Goal: Transaction & Acquisition: Purchase product/service

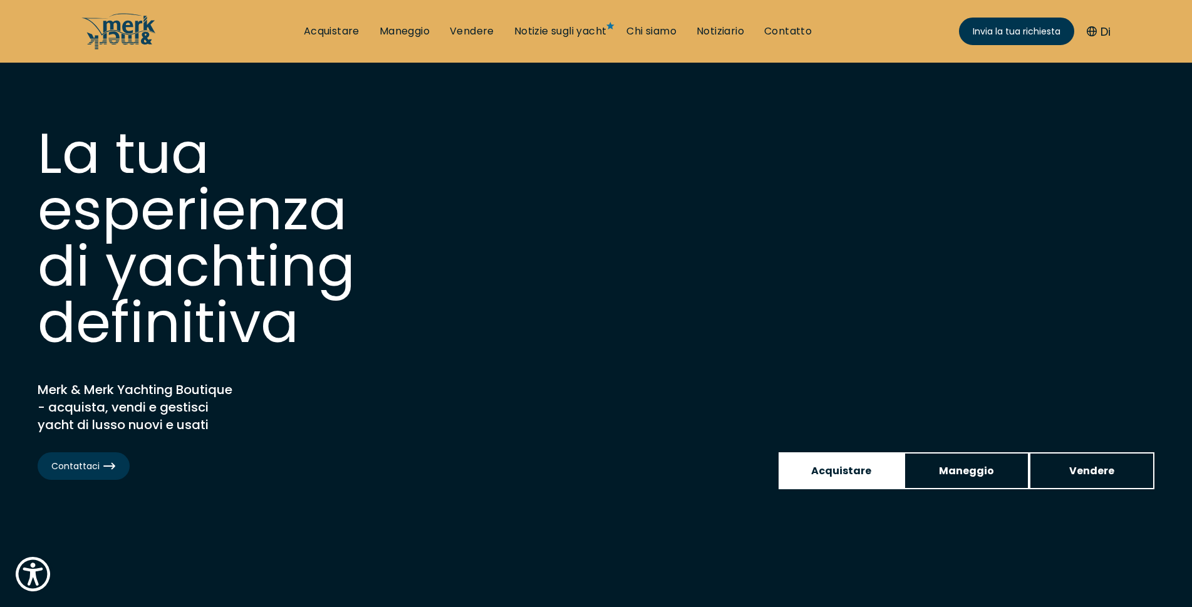
click at [846, 471] on font "Acquistare" at bounding box center [841, 471] width 60 height 14
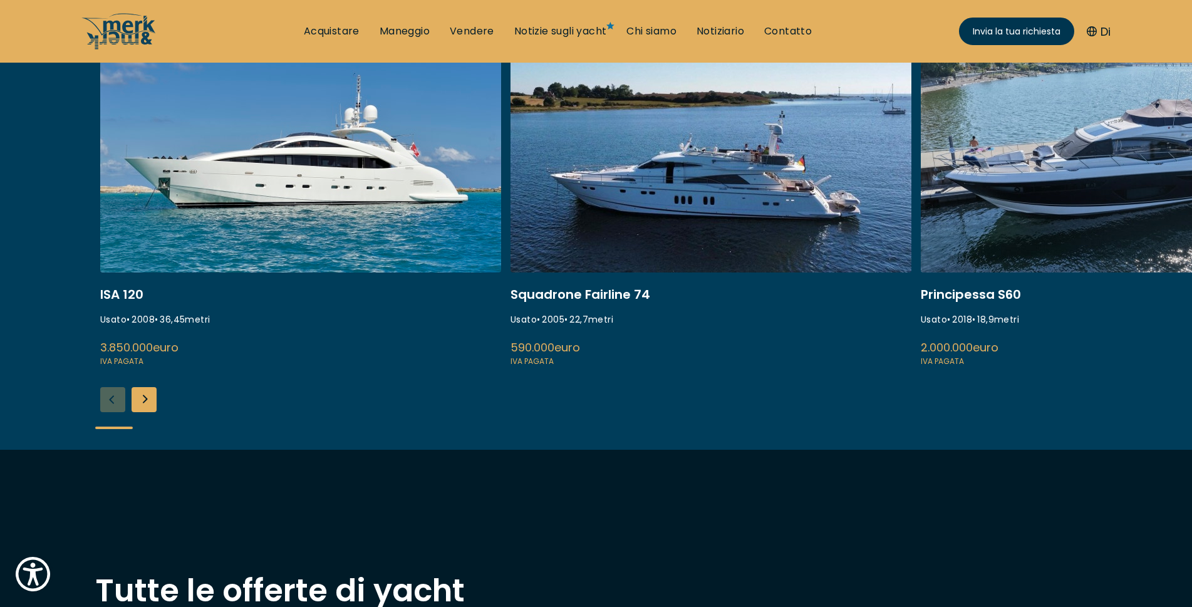
scroll to position [564, 0]
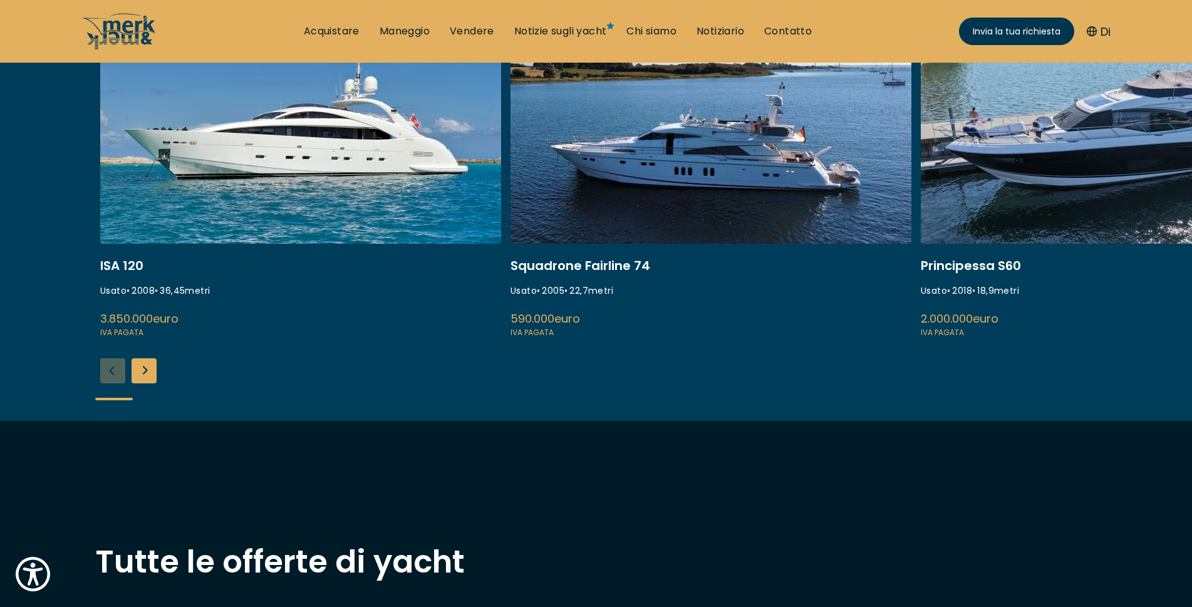
click at [147, 375] on div "Diapositiva successiva" at bounding box center [144, 370] width 25 height 25
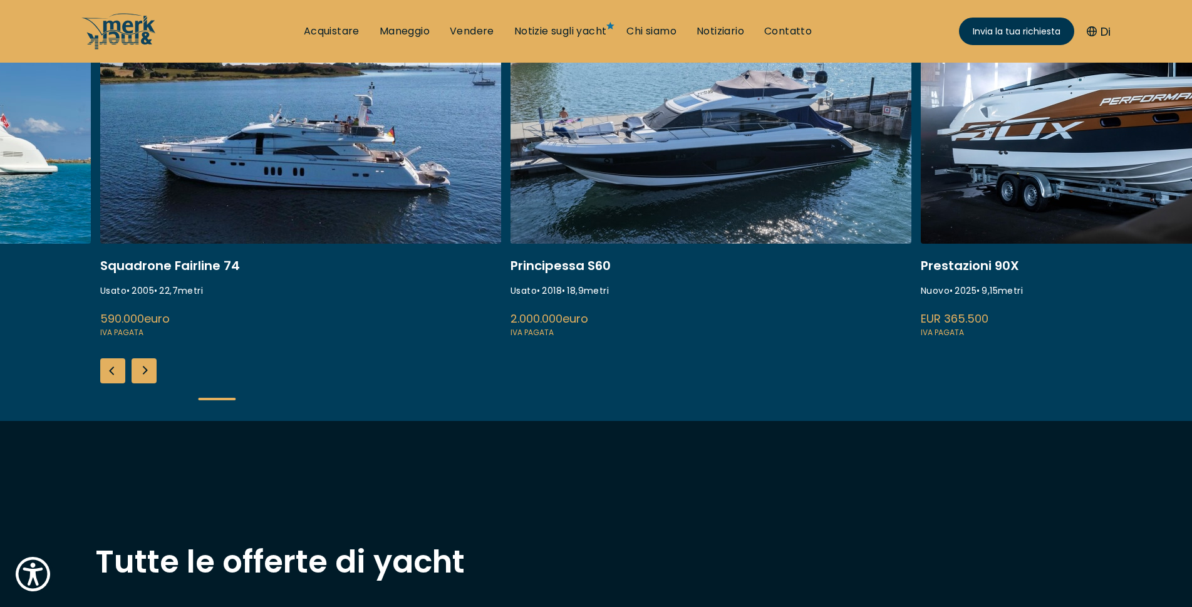
click at [147, 375] on div "Diapositiva successiva" at bounding box center [144, 370] width 25 height 25
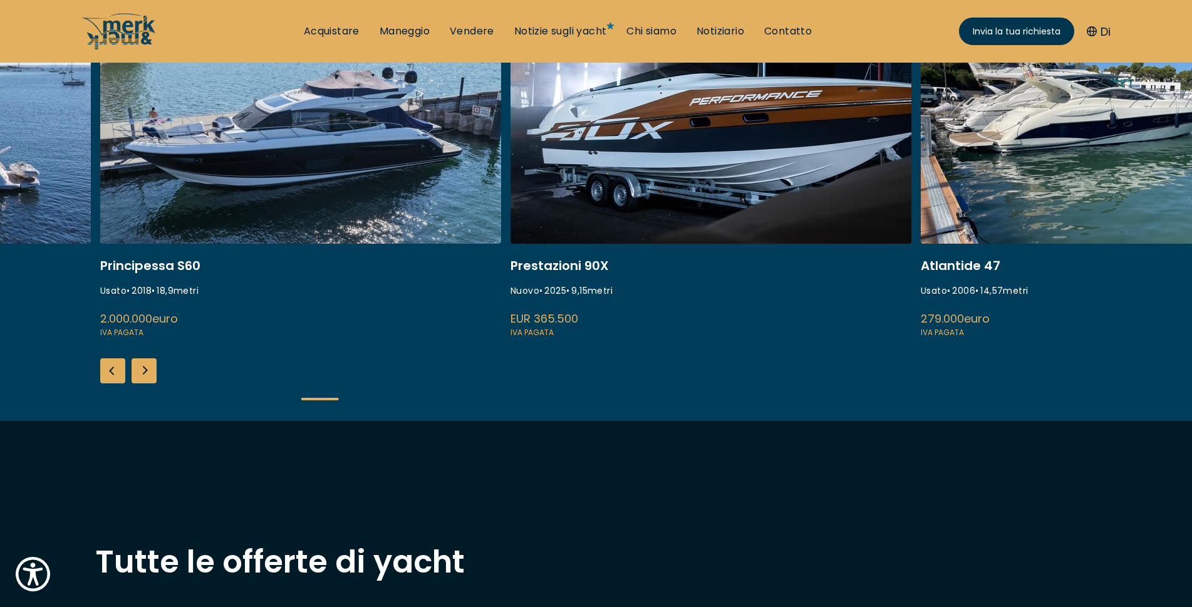
click at [147, 375] on div "Diapositiva successiva" at bounding box center [144, 370] width 25 height 25
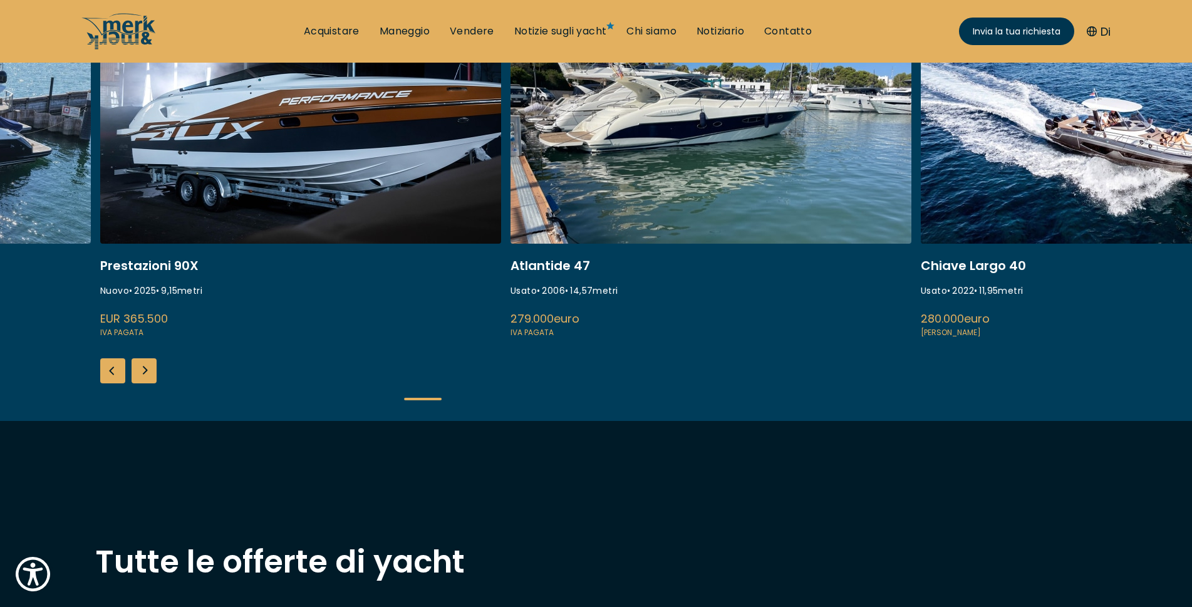
click at [147, 375] on div "Diapositiva successiva" at bounding box center [144, 370] width 25 height 25
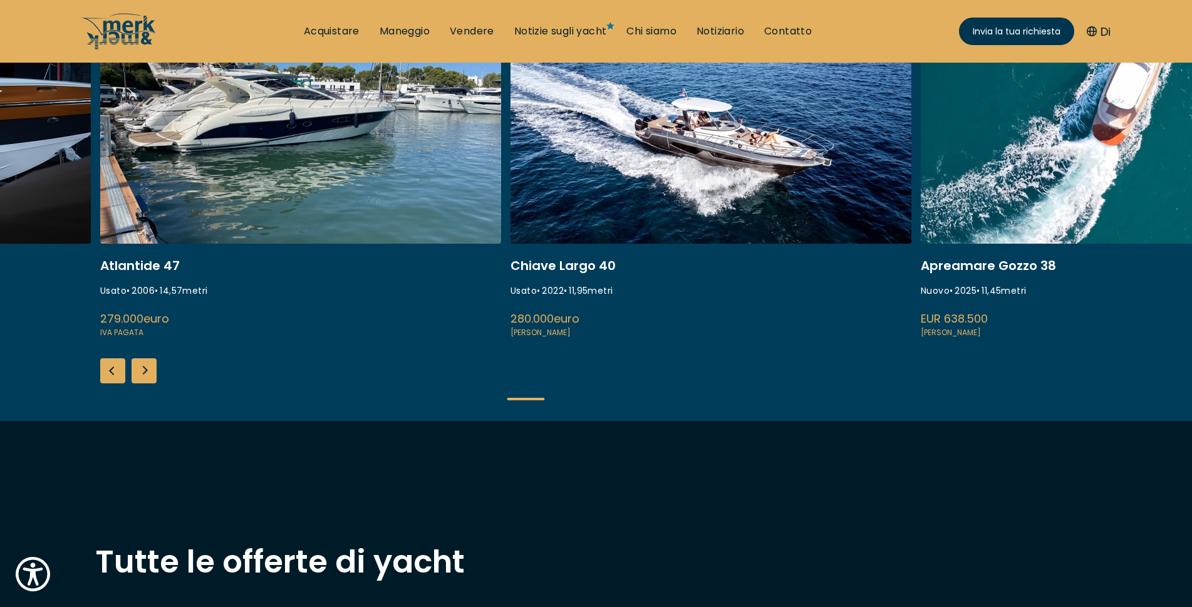
click at [147, 375] on div "Diapositiva successiva" at bounding box center [144, 370] width 25 height 25
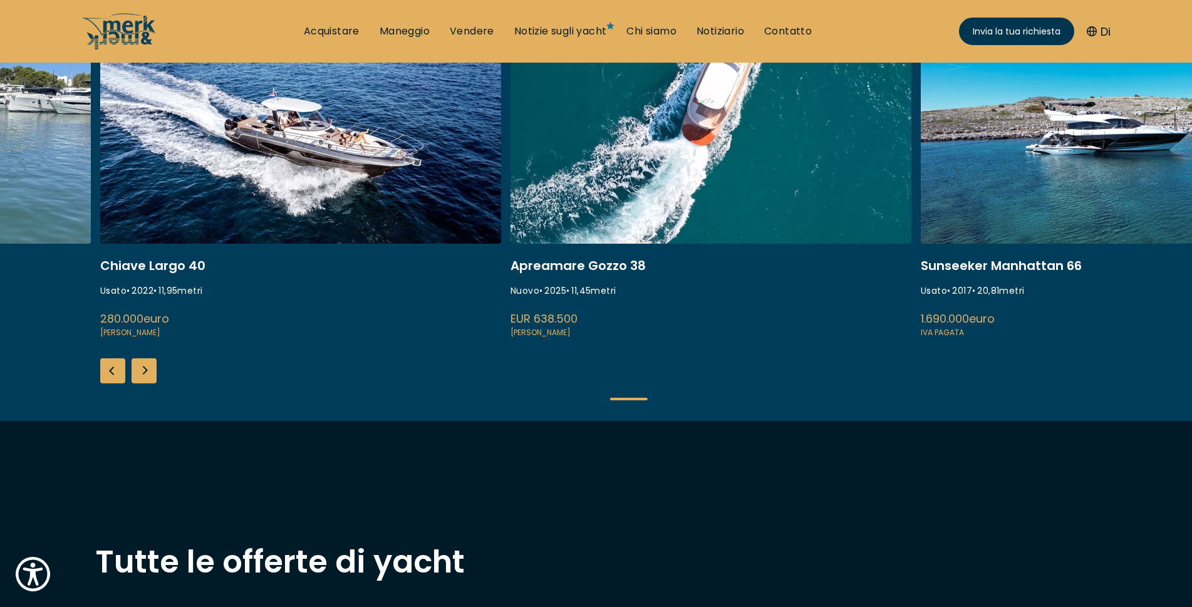
click at [147, 375] on div "Diapositiva successiva" at bounding box center [144, 370] width 25 height 25
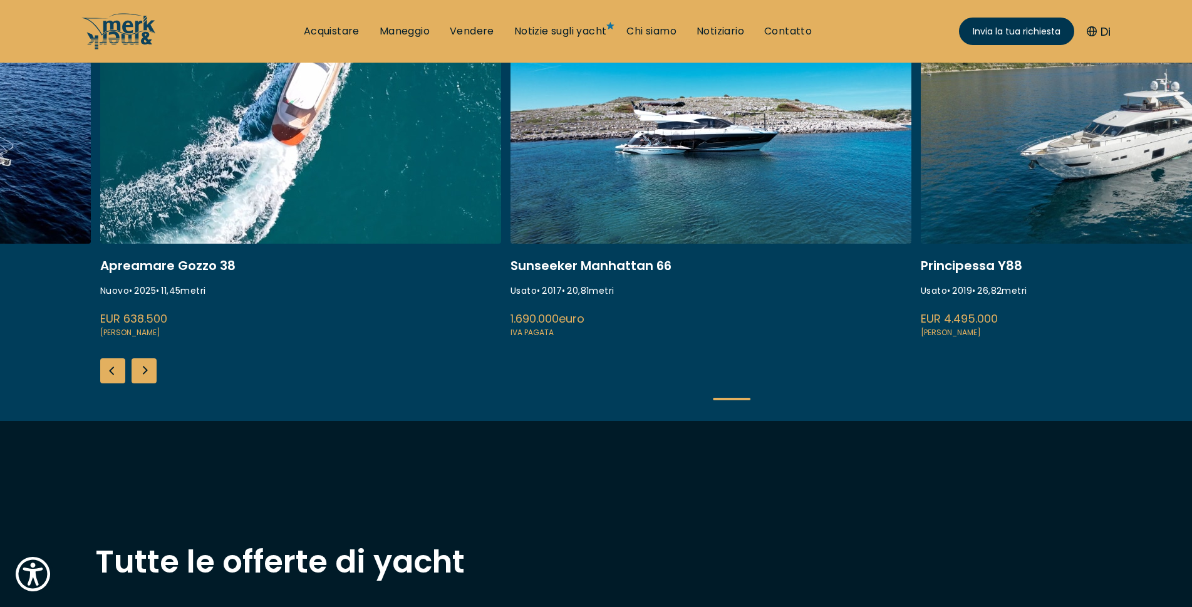
click at [147, 375] on div "Diapositiva successiva" at bounding box center [144, 370] width 25 height 25
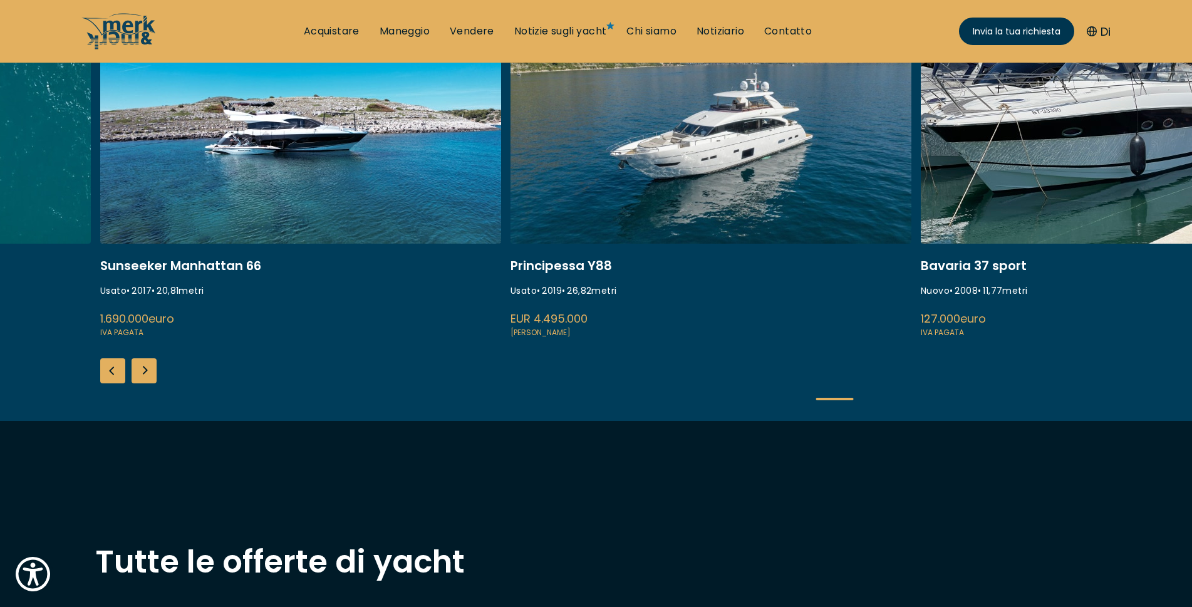
click at [147, 375] on div "Diapositiva successiva" at bounding box center [144, 370] width 25 height 25
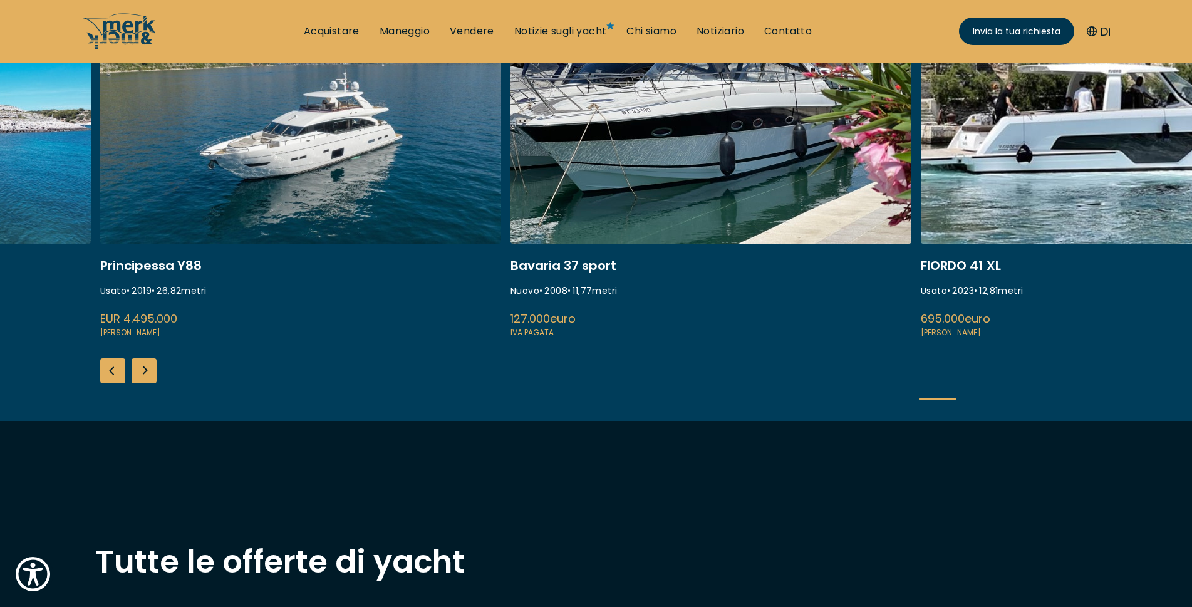
click at [147, 375] on div "Diapositiva successiva" at bounding box center [144, 370] width 25 height 25
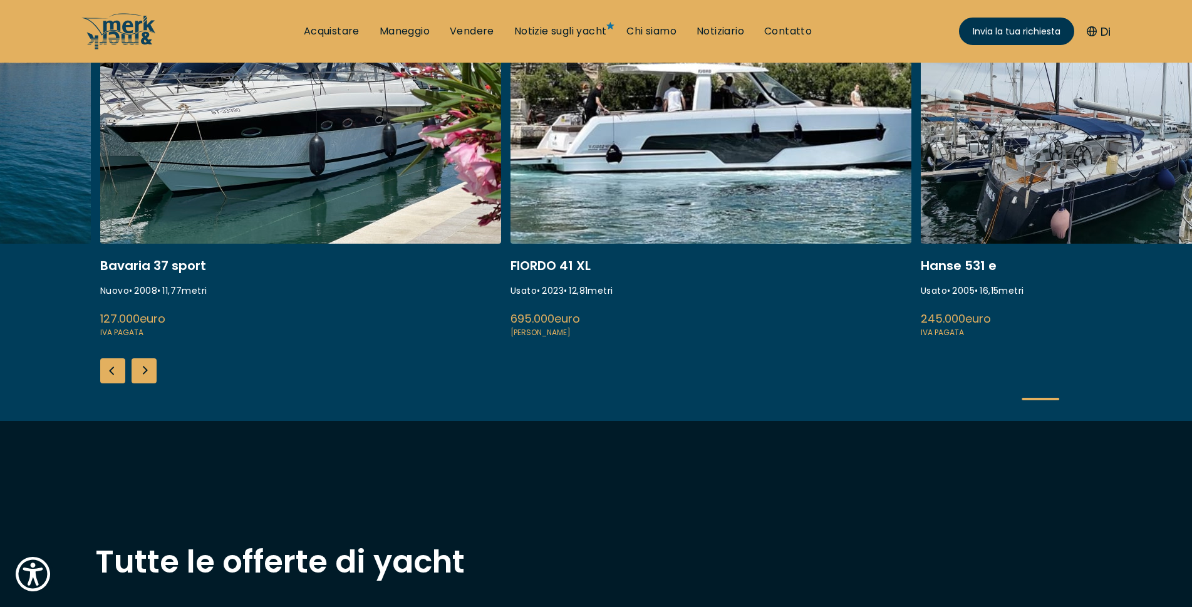
click at [147, 375] on div "Diapositiva successiva" at bounding box center [144, 370] width 25 height 25
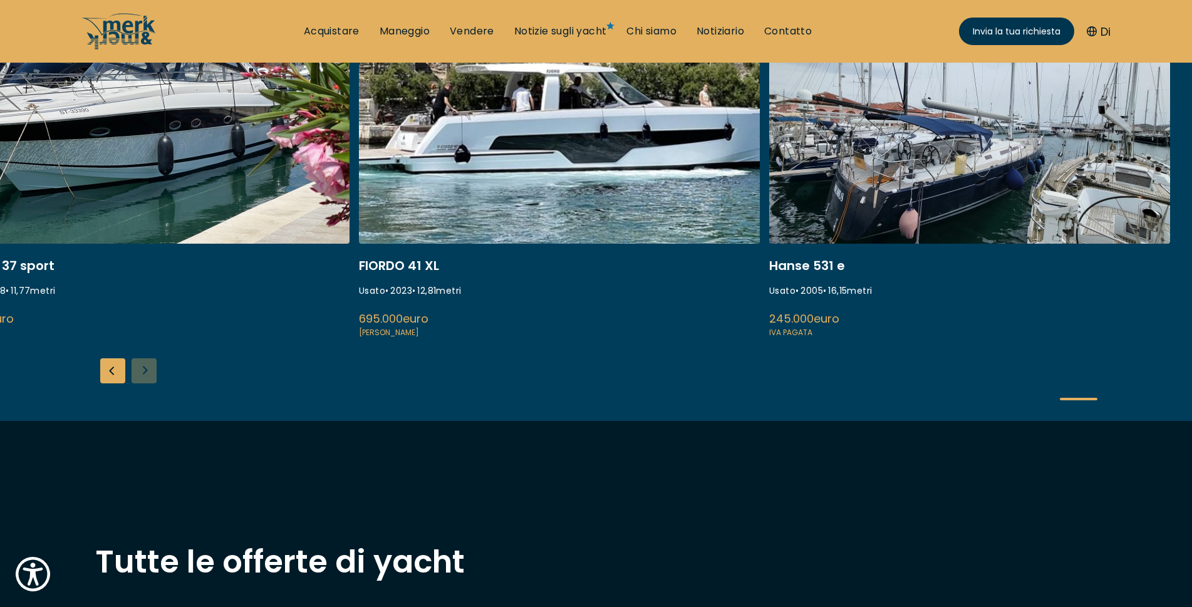
click at [147, 375] on div "ISA 120 Usato • 2008 • 36,45 metri 3.850.000 euro IVA pagata Squadrone Fairline…" at bounding box center [596, 213] width 1192 height 415
click at [107, 377] on div "Diapositiva precedente" at bounding box center [112, 370] width 25 height 25
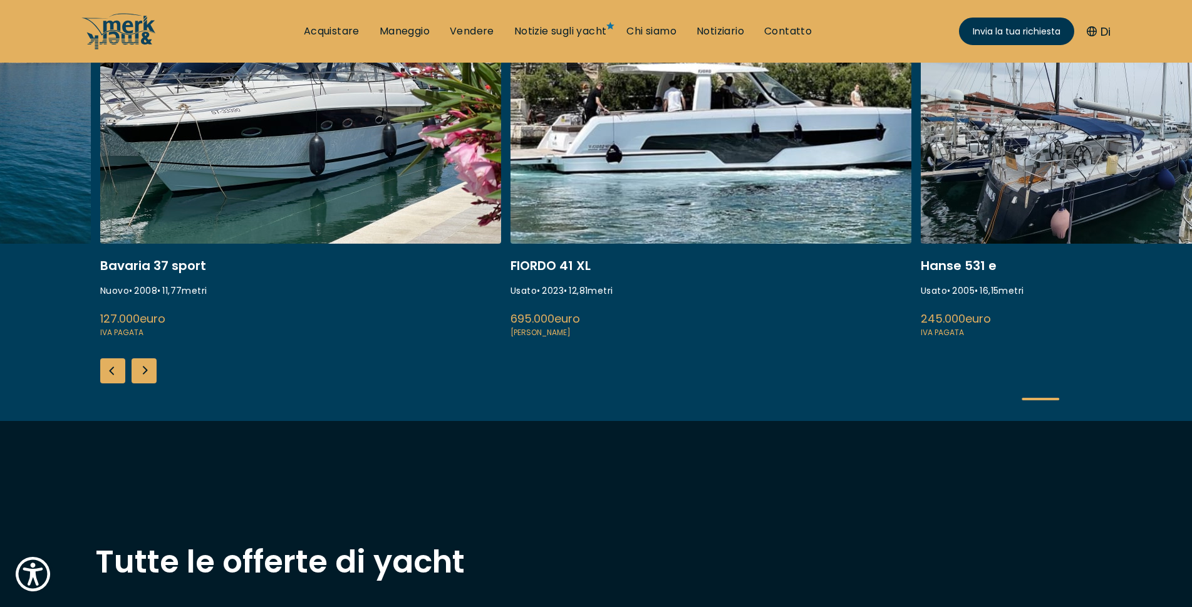
click at [107, 377] on div "Diapositiva precedente" at bounding box center [112, 370] width 25 height 25
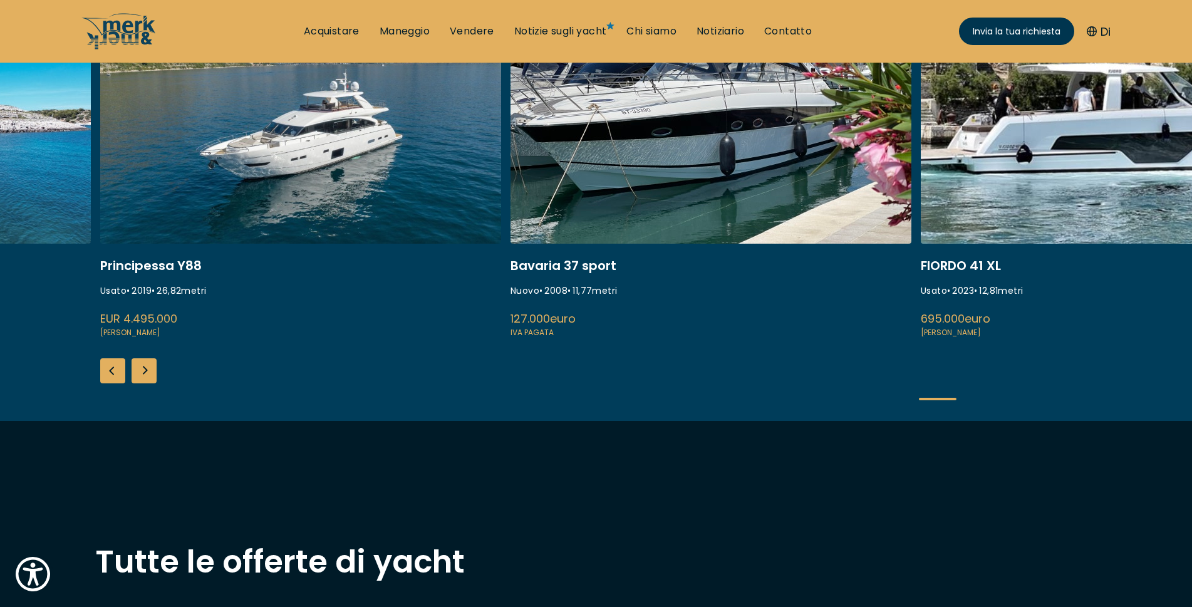
click at [107, 377] on div "Diapositiva precedente" at bounding box center [112, 370] width 25 height 25
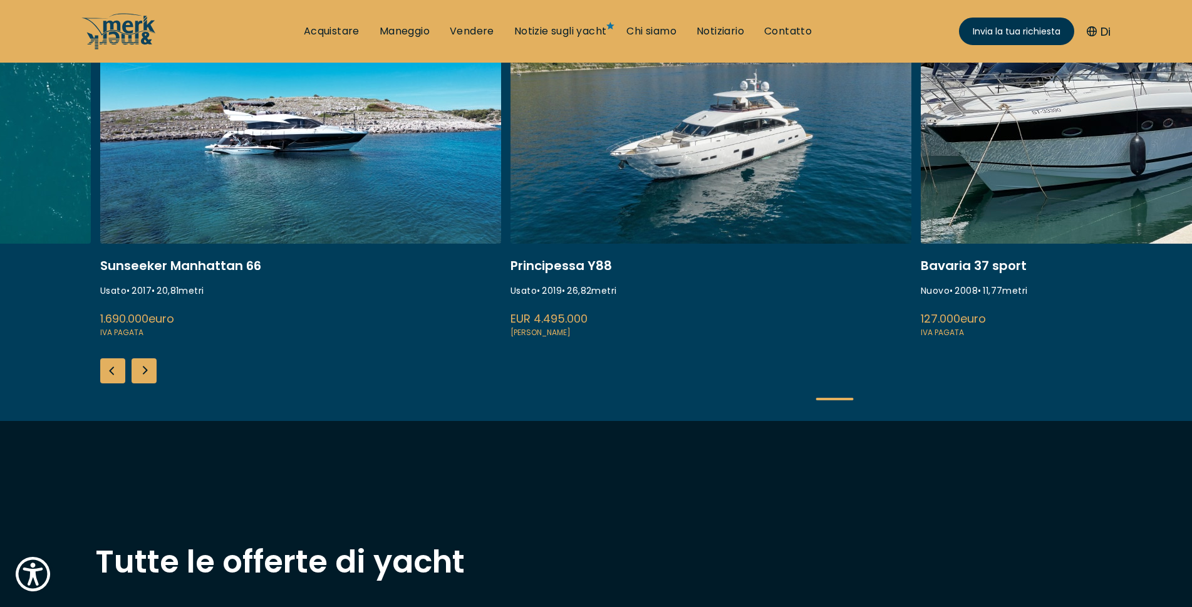
click at [107, 377] on div "Diapositiva precedente" at bounding box center [112, 370] width 25 height 25
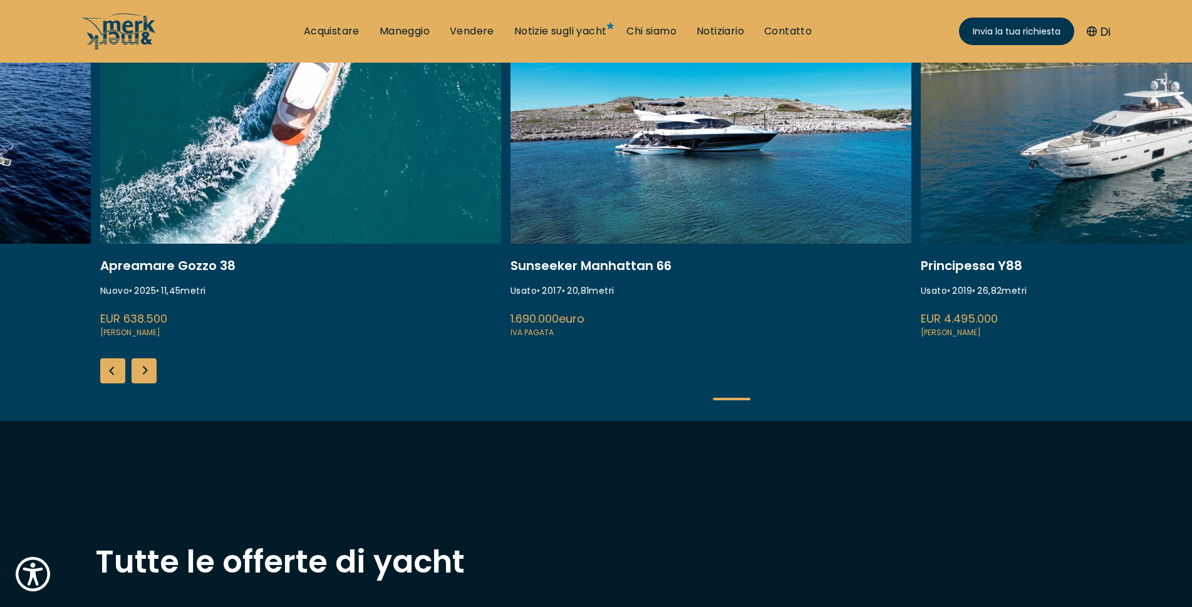
click at [107, 377] on div "Diapositiva precedente" at bounding box center [112, 370] width 25 height 25
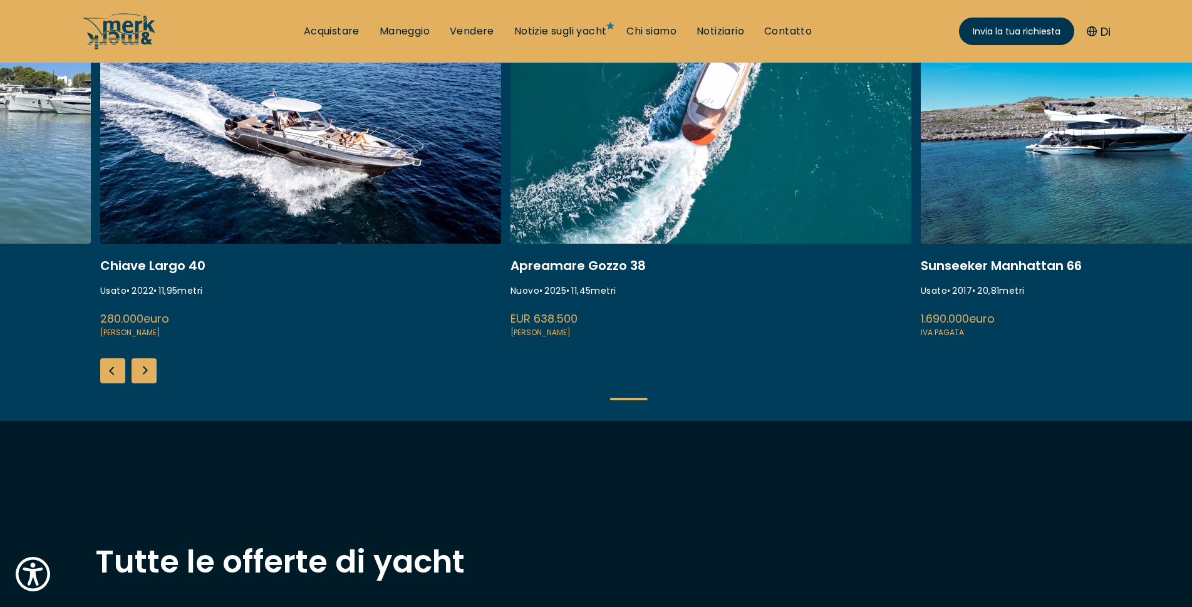
click at [274, 206] on link at bounding box center [300, 173] width 401 height 334
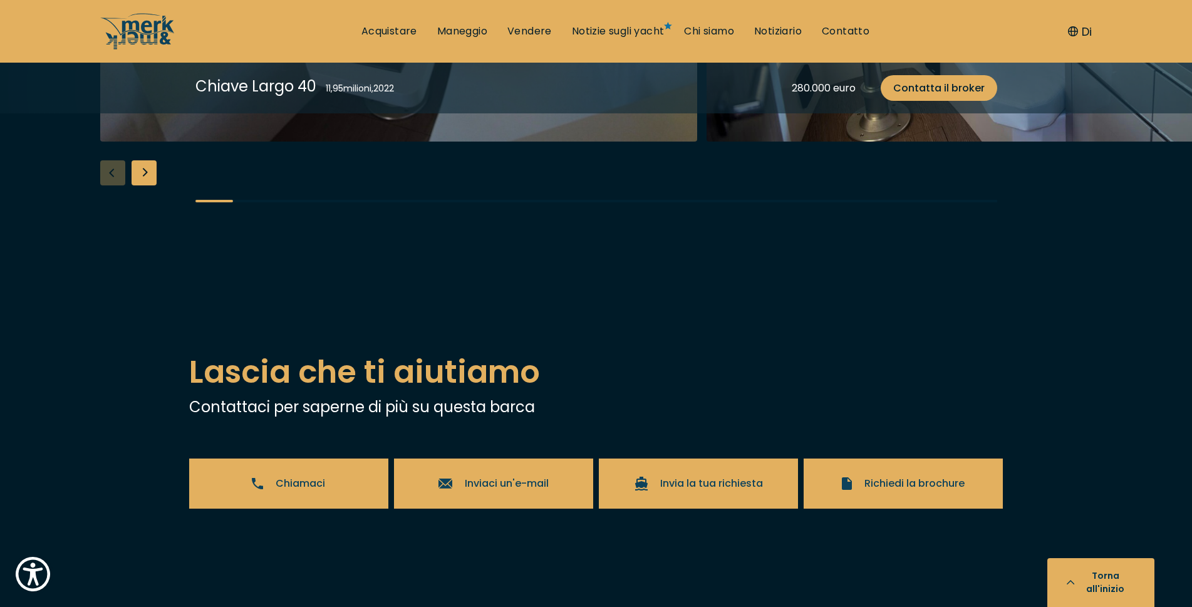
scroll to position [2444, 0]
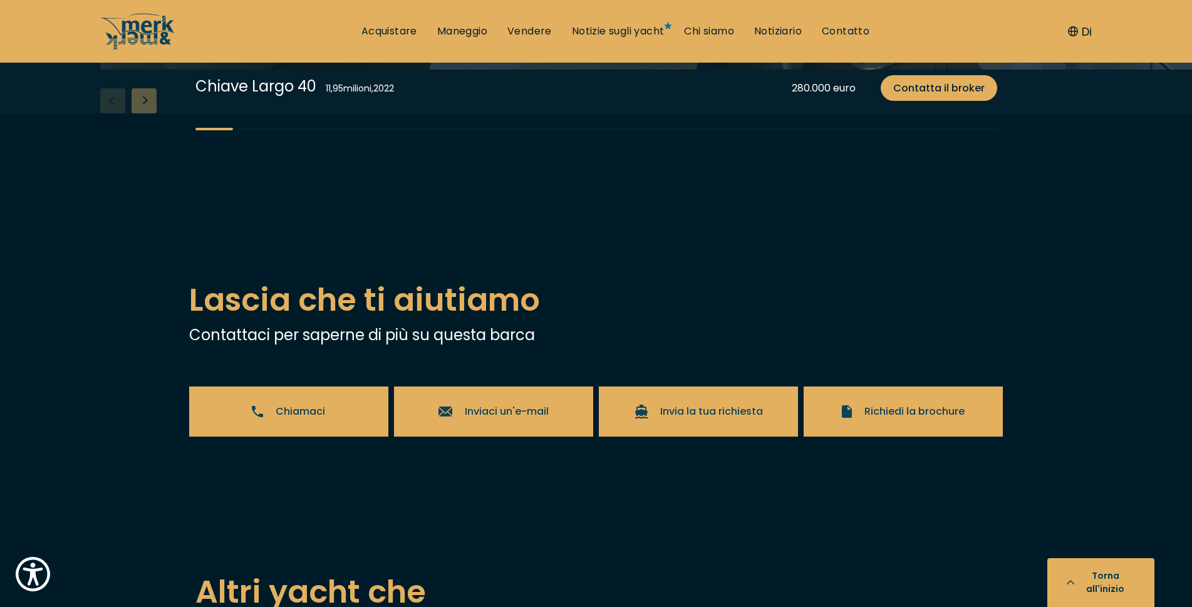
click at [151, 113] on div "Next slide" at bounding box center [144, 100] width 25 height 25
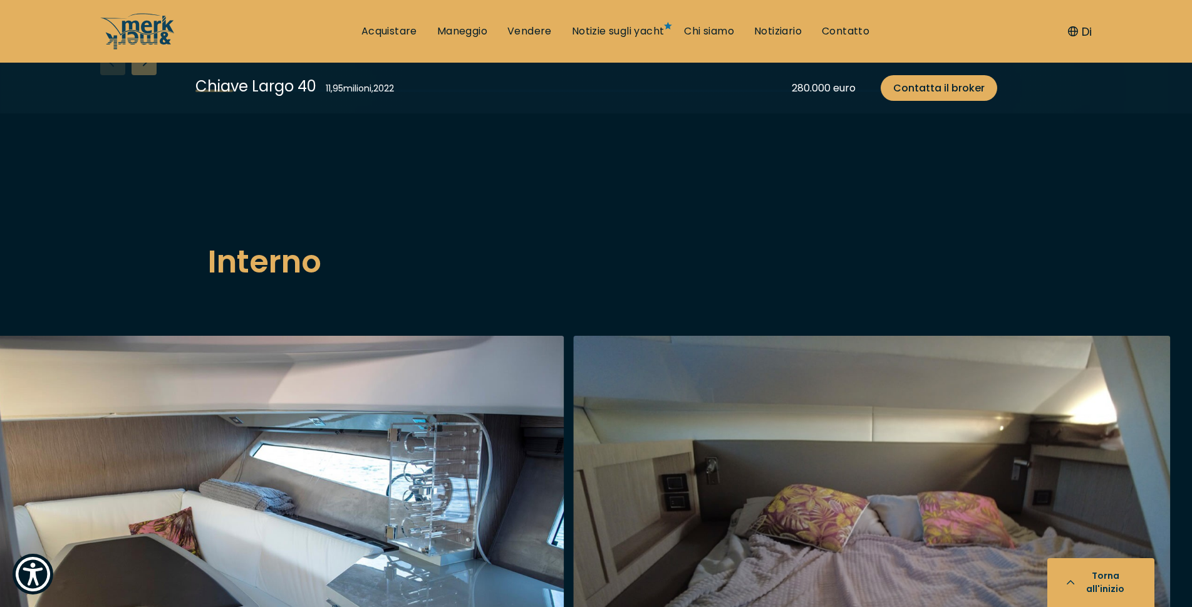
scroll to position [1755, 0]
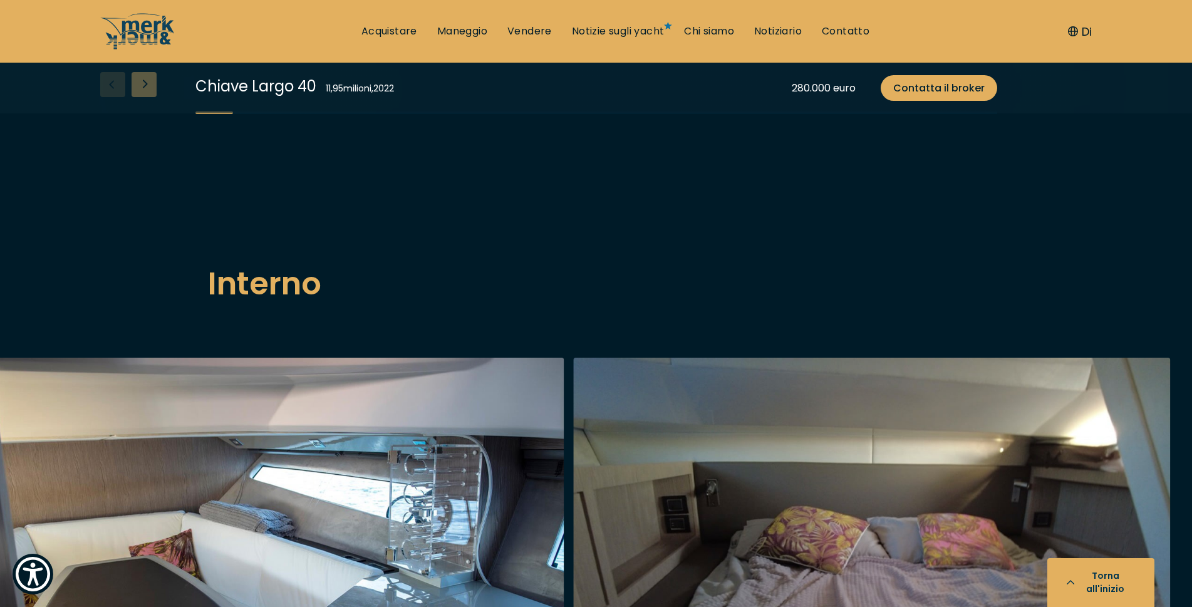
click at [145, 97] on div "Next slide" at bounding box center [144, 84] width 25 height 25
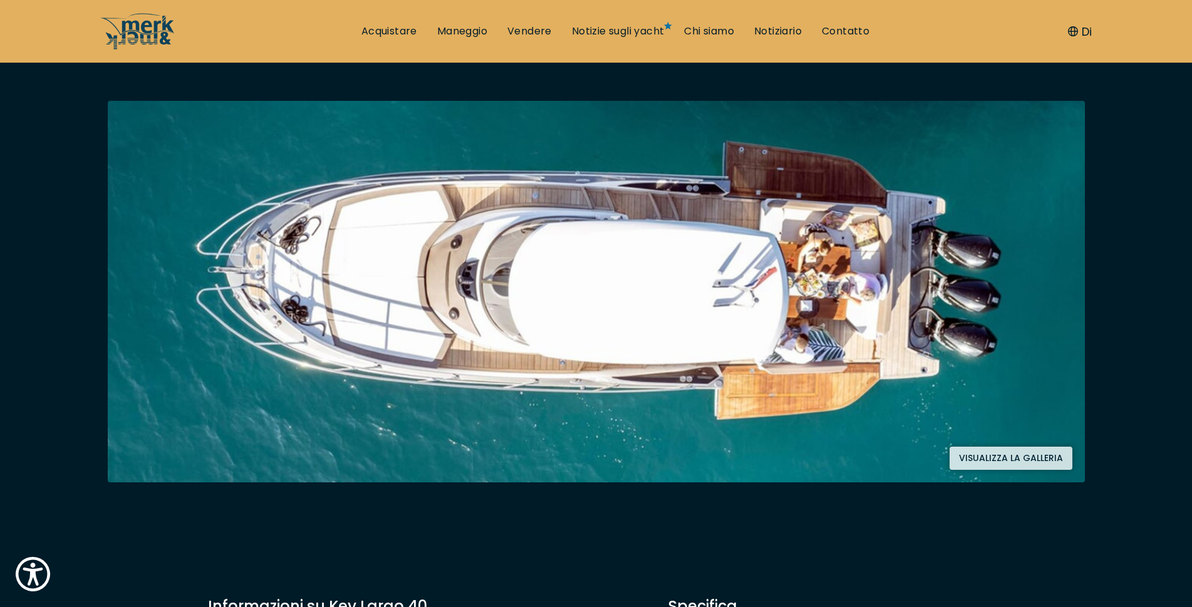
scroll to position [0, 0]
